Goal: Transaction & Acquisition: Obtain resource

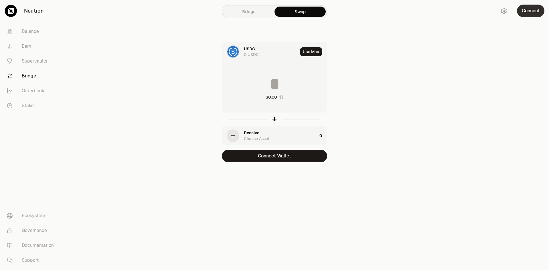
click at [529, 9] on button "Connect" at bounding box center [530, 11] width 27 height 13
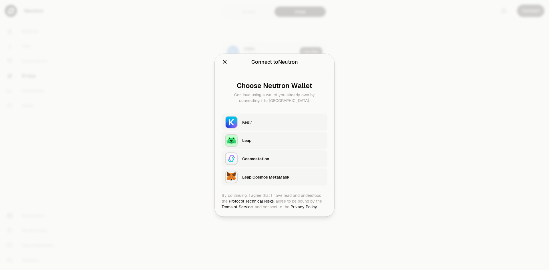
click at [253, 182] on div "Leap Cosmos MetaMask" at bounding box center [284, 176] width 85 height 13
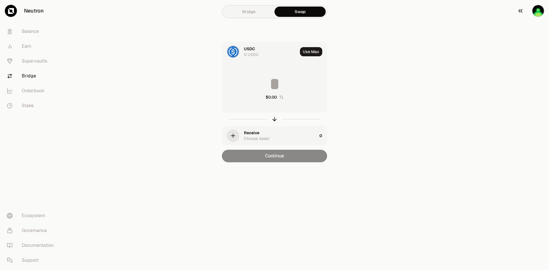
click at [540, 10] on img "button" at bounding box center [538, 11] width 13 height 13
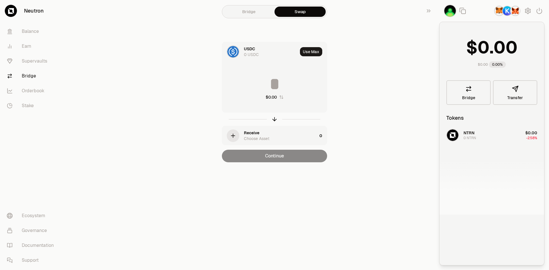
click at [514, 10] on img "button" at bounding box center [515, 11] width 10 height 10
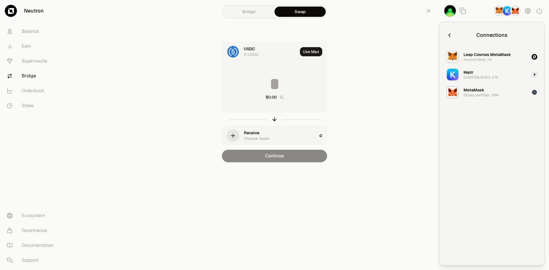
click at [500, 11] on img "button" at bounding box center [499, 11] width 10 height 10
click at [516, 11] on img "button" at bounding box center [515, 11] width 10 height 10
click at [497, 11] on img "button" at bounding box center [499, 11] width 10 height 10
click at [491, 93] on div "5EyqqJyw9fGpx...39W" at bounding box center [480, 95] width 35 height 5
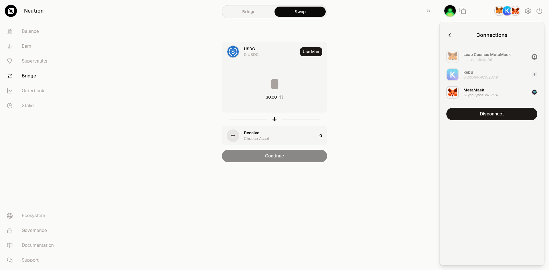
click at [536, 93] on img "button" at bounding box center [534, 92] width 6 height 6
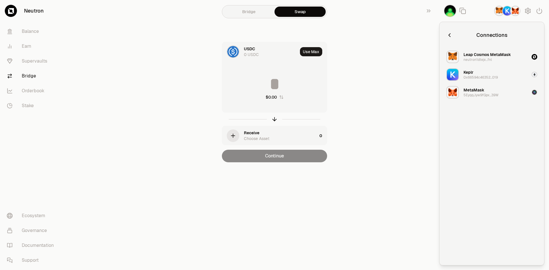
click at [499, 11] on img "button" at bounding box center [499, 11] width 10 height 10
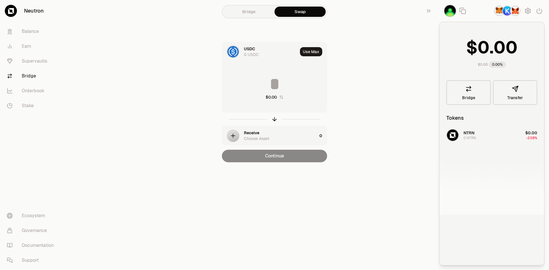
click at [390, 43] on main "Bridge Swap USDC 0 USDC Use Max $0.00 Receive Choose Asset 0 Continue" at bounding box center [306, 92] width 485 height 185
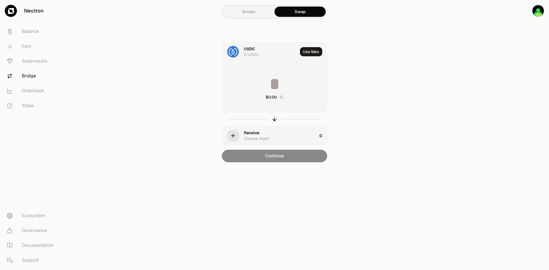
click at [236, 14] on link "Bridge" at bounding box center [248, 12] width 51 height 10
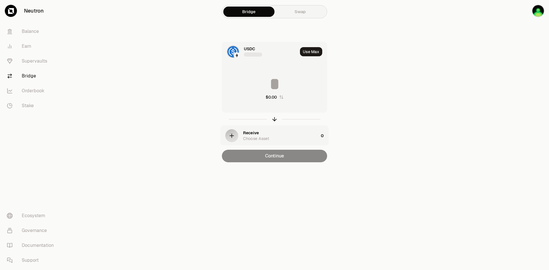
click at [351, 33] on div "Bridge Swap USDC Use Max $0.00 Receive Choose Asset 0 Continue" at bounding box center [275, 92] width 206 height 185
click at [359, 35] on div "Bridge Swap USDC 0 USDC Use Max $0.00 Receive Choose Asset 0 Continue" at bounding box center [275, 92] width 206 height 185
click at [540, 8] on img "button" at bounding box center [538, 11] width 13 height 13
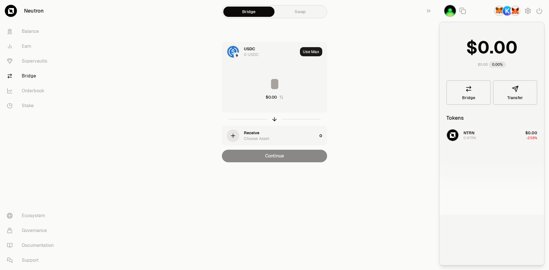
click at [499, 13] on img "button" at bounding box center [499, 11] width 10 height 10
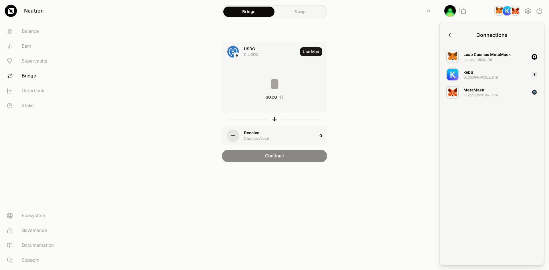
click at [449, 38] on icon "button" at bounding box center [449, 35] width 6 height 6
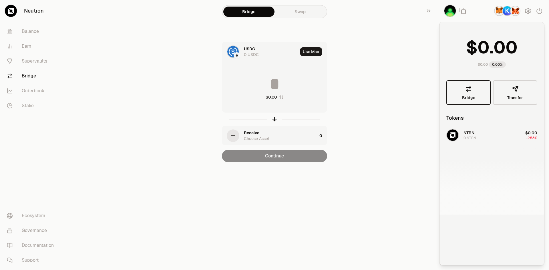
click at [471, 92] on icon at bounding box center [468, 88] width 7 height 7
click at [508, 95] on button "Transfer" at bounding box center [515, 92] width 44 height 25
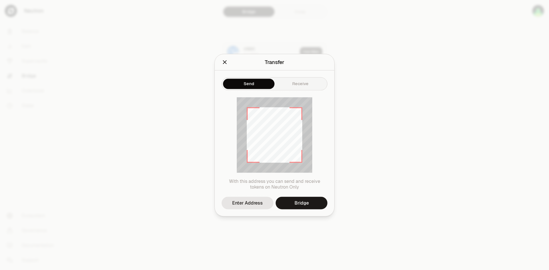
click at [246, 77] on div "Send Receive" at bounding box center [275, 83] width 106 height 13
click at [301, 83] on div "Send Receive" at bounding box center [275, 83] width 106 height 13
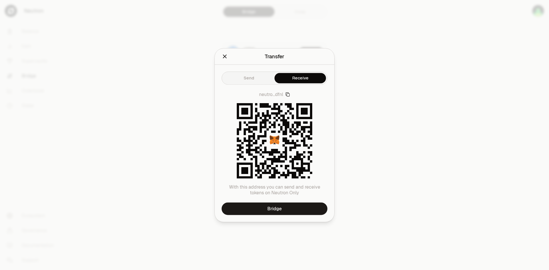
click at [225, 60] on button "Close" at bounding box center [225, 56] width 6 height 8
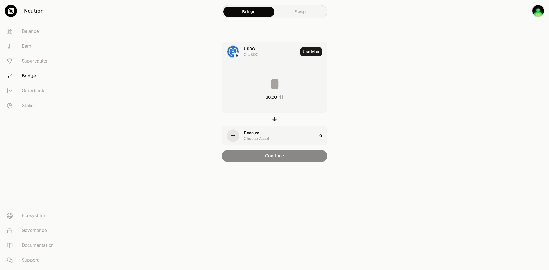
click at [423, 57] on main "Bridge Swap USDC 0 USDC Use Max $0.00 Receive Choose Asset 0 Continue" at bounding box center [306, 92] width 485 height 185
click at [519, 11] on icon "button" at bounding box center [520, 10] width 4 height 3
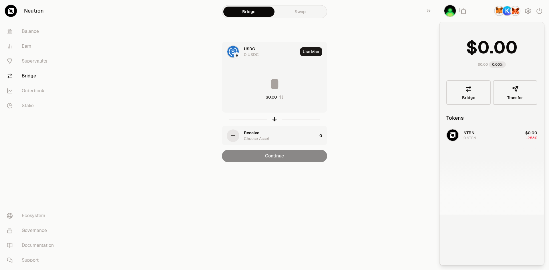
click at [517, 13] on img "button" at bounding box center [515, 11] width 10 height 10
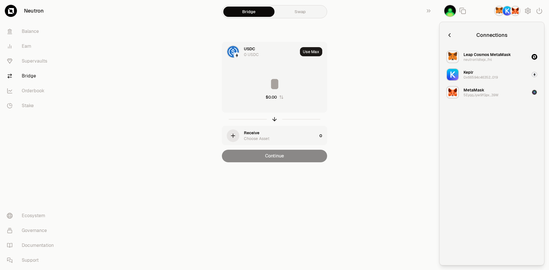
click at [478, 93] on div "5EyqqJyw9fGpx...39W" at bounding box center [480, 95] width 35 height 5
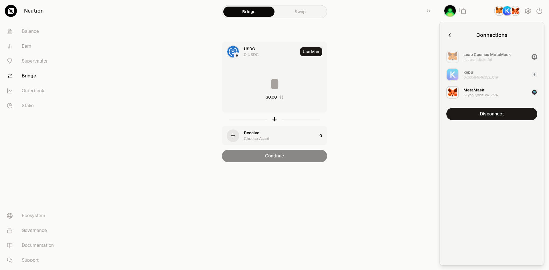
click at [477, 92] on div "MetaMask" at bounding box center [473, 90] width 21 height 6
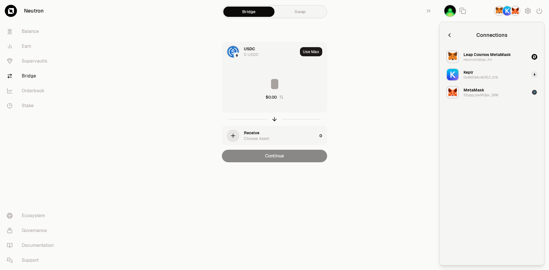
drag, startPoint x: 402, startPoint y: 54, endPoint x: 405, endPoint y: 52, distance: 3.5
click at [402, 54] on main "Bridge Swap USDC 0 USDC Use Max $0.00 Receive Choose Asset 0 Continue" at bounding box center [306, 92] width 485 height 185
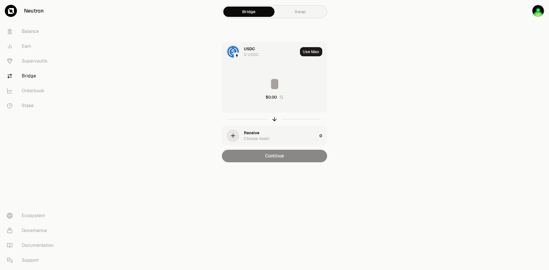
click at [358, 111] on div "USDC 0 USDC Use Max $0.00 Receive Choose Asset 0 Continue" at bounding box center [274, 102] width 192 height 121
